Goal: Task Accomplishment & Management: Complete application form

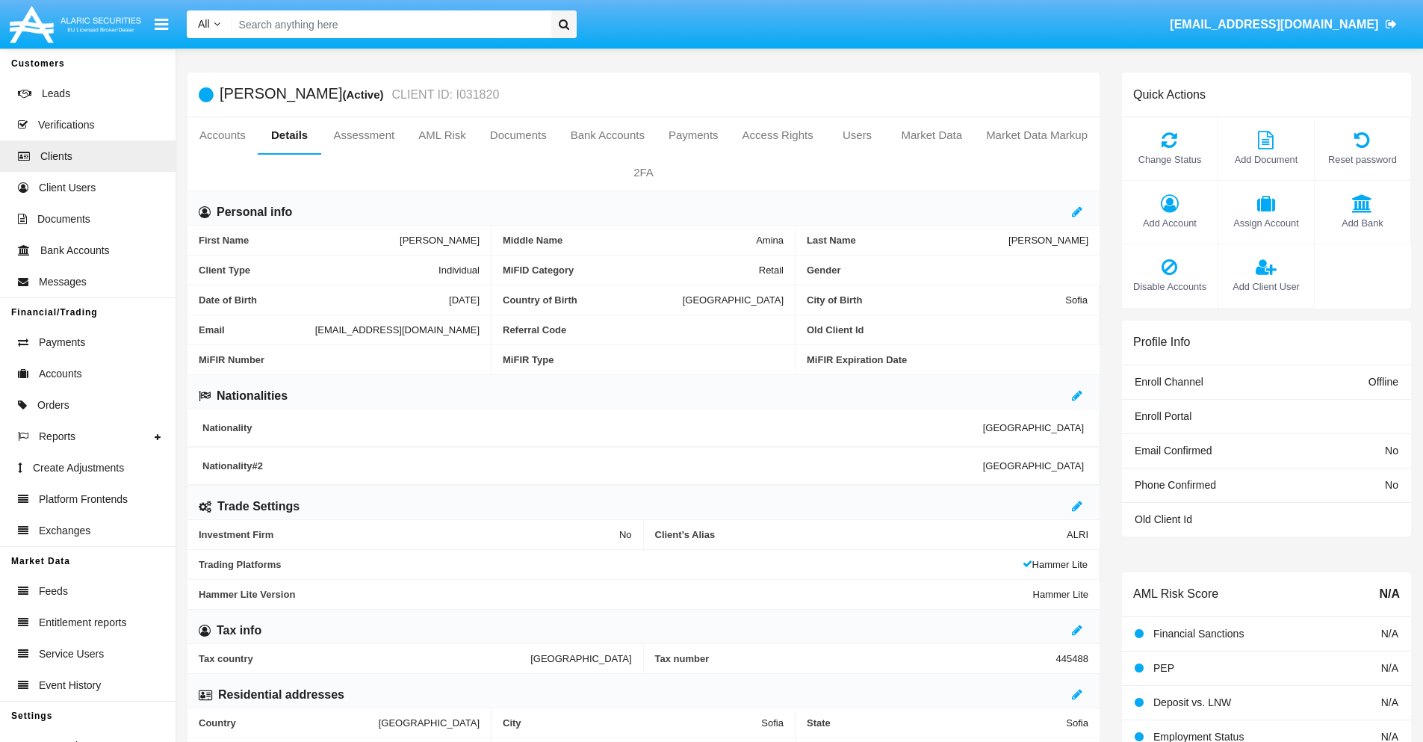
click at [1265, 286] on span "Add Client User" at bounding box center [1266, 286] width 81 height 14
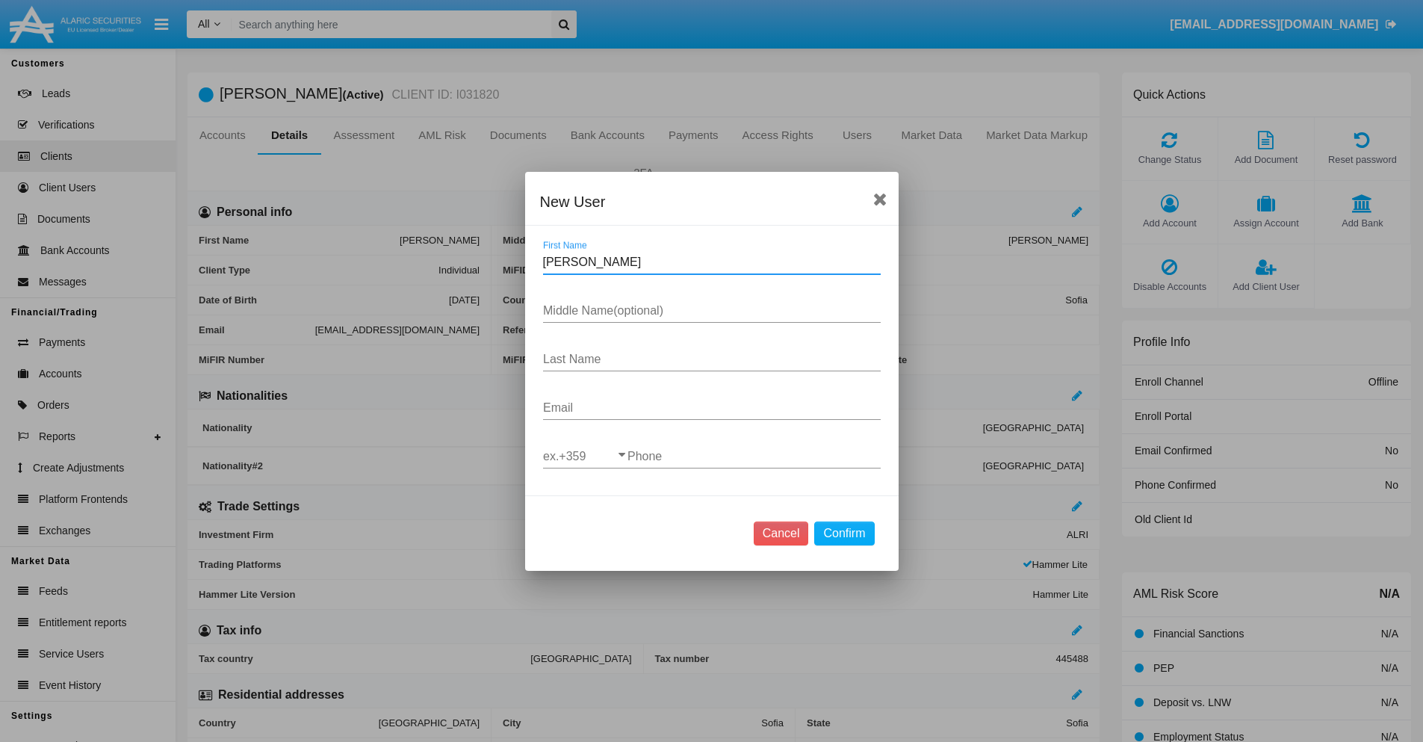
type input "Virgie"
type input "Douglas"
type input "Kshlerin"
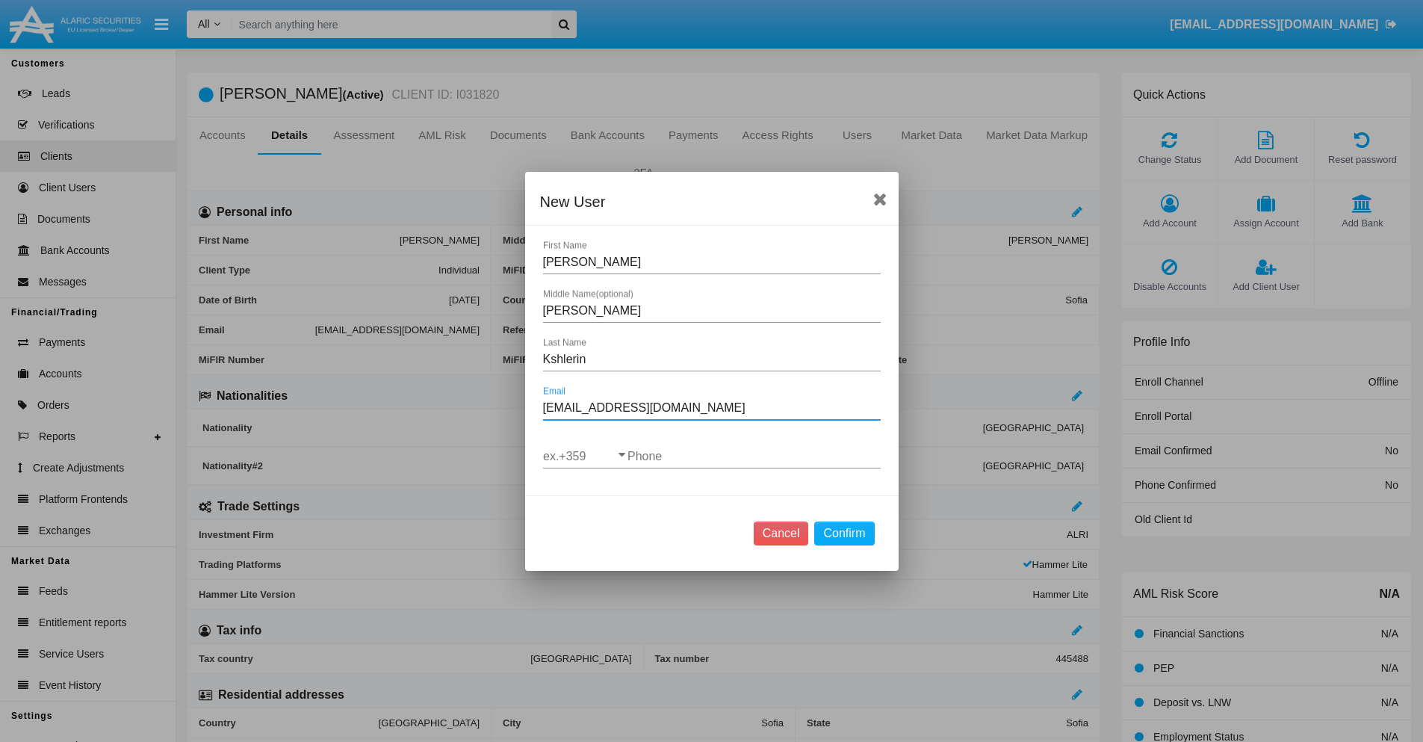
type input "[EMAIL_ADDRESS][DOMAIN_NAME]"
click at [585, 456] on input "ex.+359" at bounding box center [585, 456] width 84 height 13
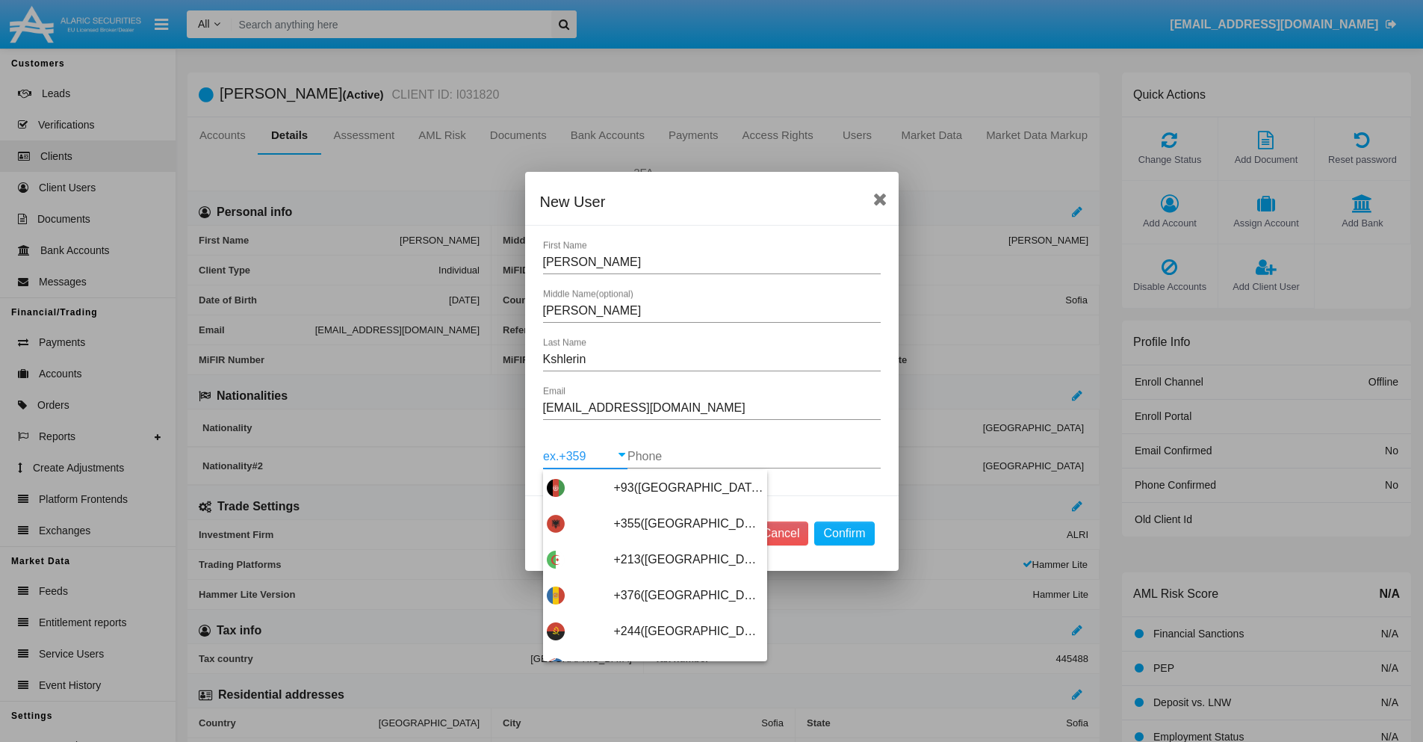
type input "+263(Zimbabwe)"
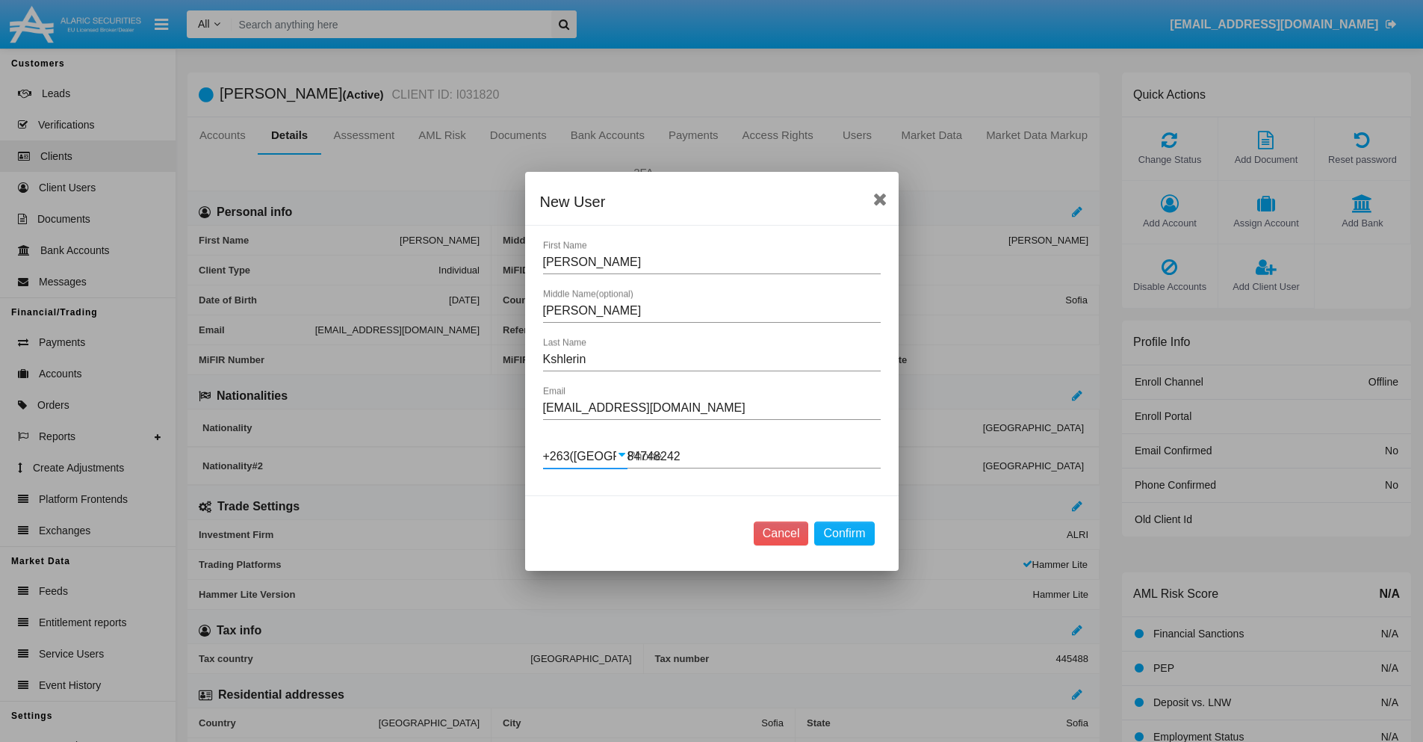
type input "847482422"
click at [844, 533] on button "Confirm" at bounding box center [844, 533] width 60 height 24
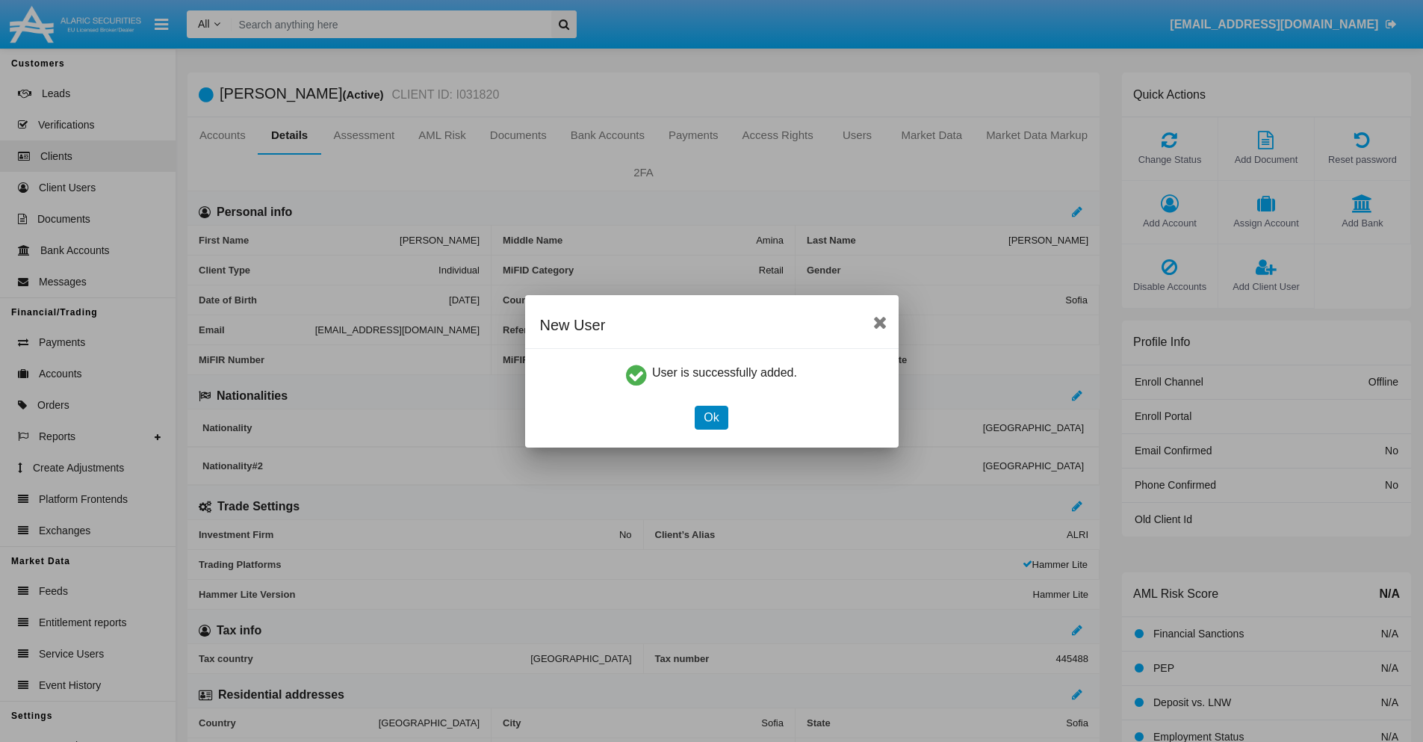
click at [711, 417] on button "Ok" at bounding box center [711, 418] width 33 height 24
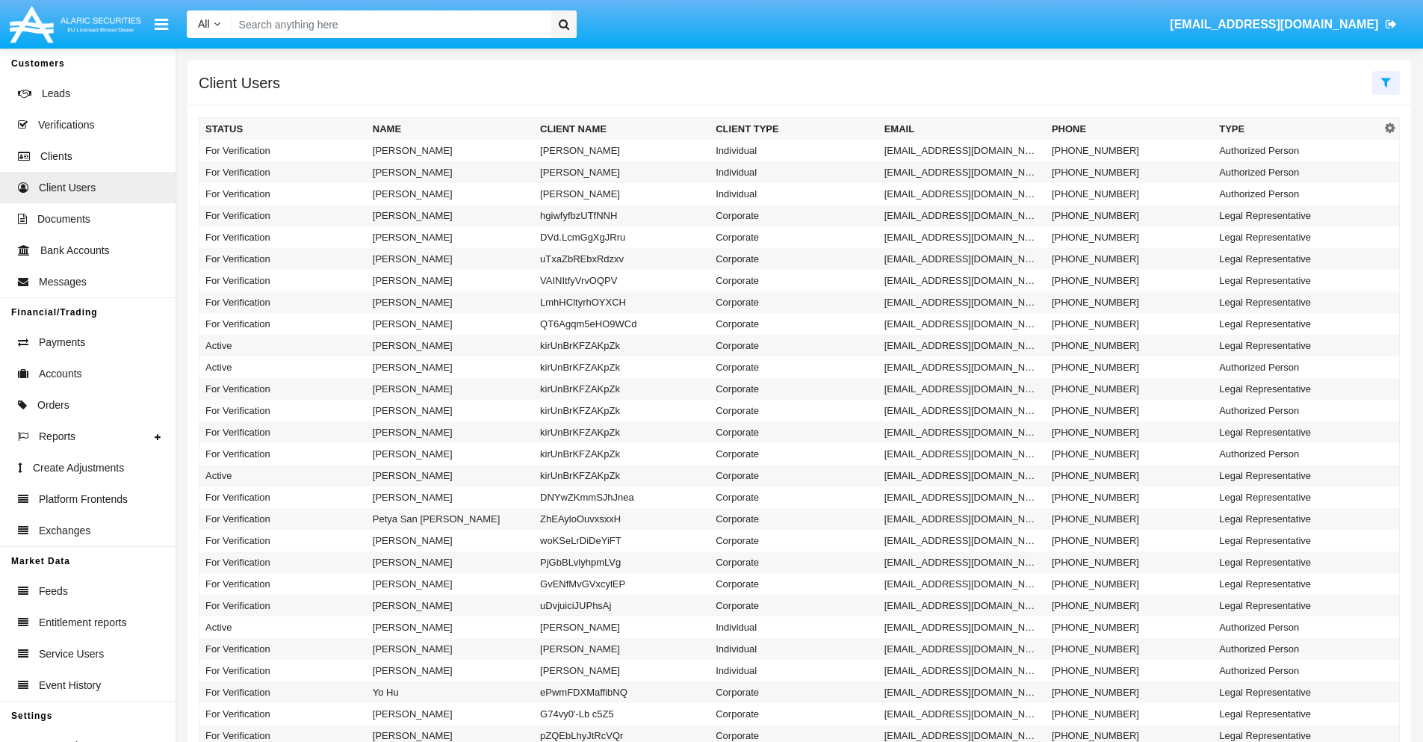
click at [1386, 81] on icon at bounding box center [1386, 82] width 10 height 12
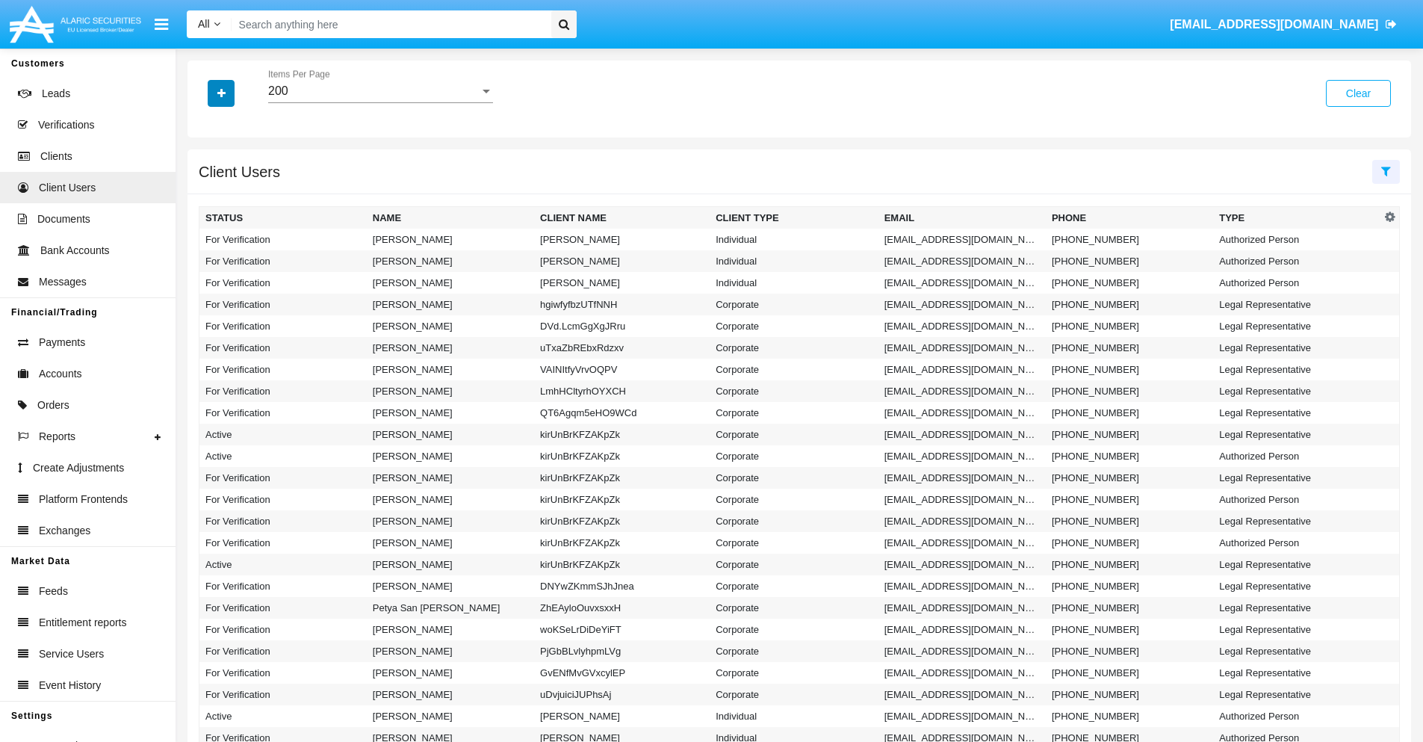
click at [221, 93] on icon "button" at bounding box center [221, 93] width 8 height 10
click at [232, 189] on span "Email" at bounding box center [232, 189] width 30 height 18
click at [205, 195] on input "Email" at bounding box center [205, 195] width 1 height 1
checkbox input "true"
click at [221, 93] on icon "button" at bounding box center [221, 93] width 8 height 10
